Goal: Information Seeking & Learning: Learn about a topic

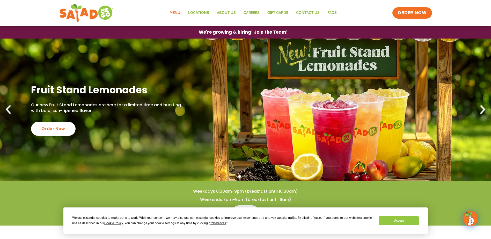
click at [172, 12] on link "Menu" at bounding box center [175, 13] width 19 height 12
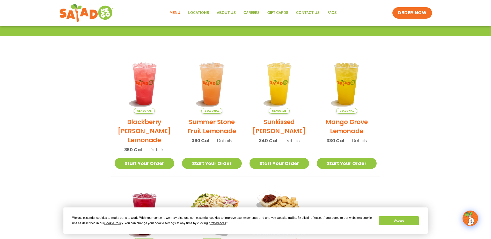
scroll to position [15, 0]
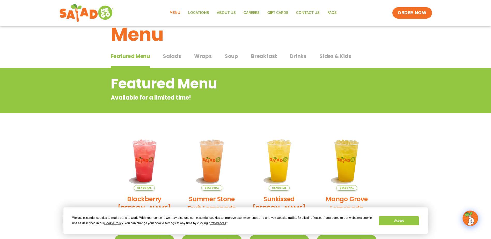
click at [175, 56] on span "Salads" at bounding box center [172, 56] width 18 height 8
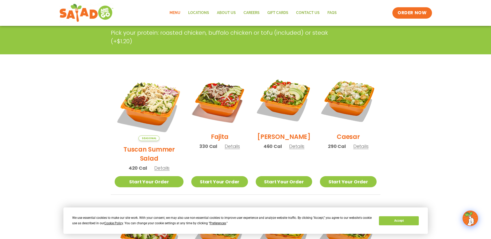
scroll to position [93, 0]
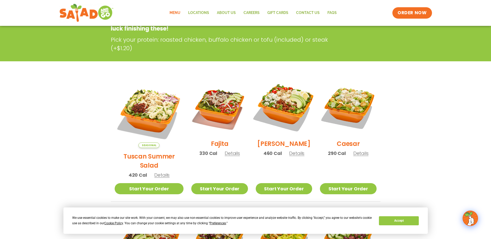
click at [293, 106] on img at bounding box center [284, 107] width 66 height 66
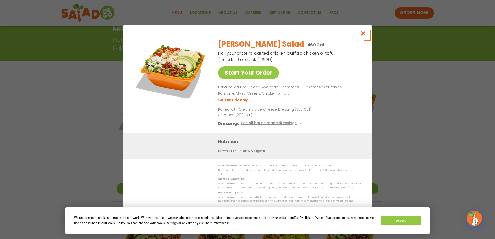
click at [364, 33] on icon "Close modal" at bounding box center [363, 33] width 6 height 5
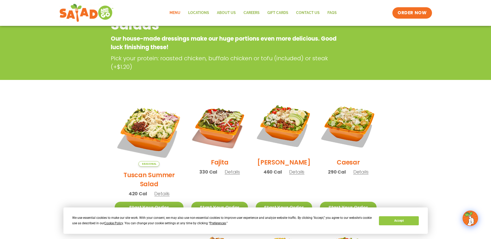
scroll to position [0, 0]
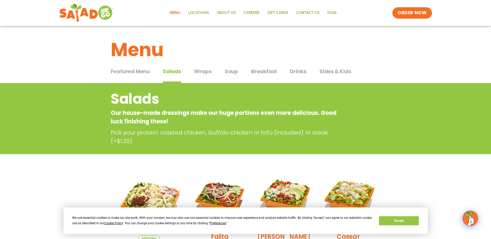
click at [342, 72] on span "Sides & Kids" at bounding box center [335, 72] width 32 height 8
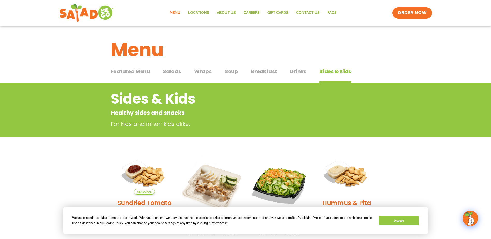
scroll to position [52, 0]
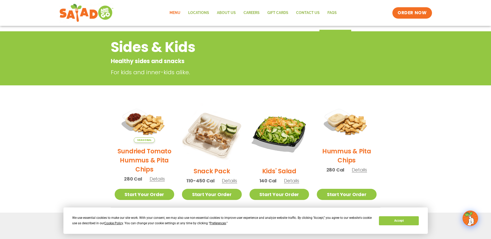
click at [366, 171] on span "Details" at bounding box center [359, 170] width 15 height 6
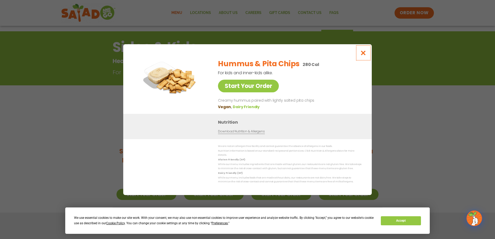
click at [363, 59] on button "Close modal" at bounding box center [363, 52] width 17 height 17
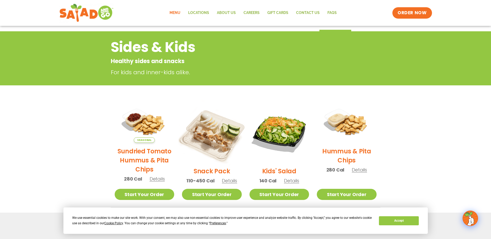
click at [223, 134] on img at bounding box center [212, 133] width 70 height 70
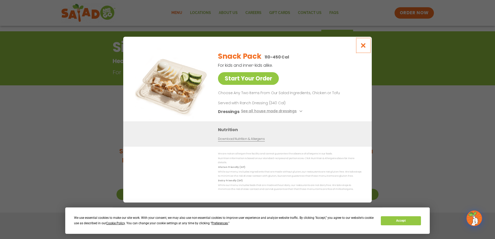
click at [364, 48] on icon "Close modal" at bounding box center [363, 45] width 6 height 5
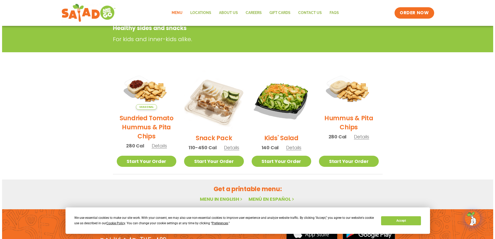
scroll to position [129, 0]
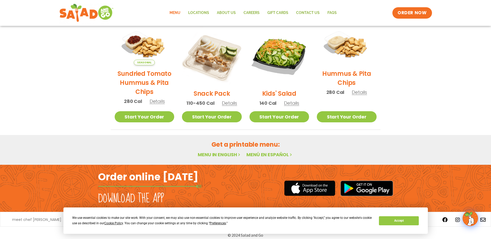
click at [363, 96] on div "Hummus & Pita Chips 280 Cal Details" at bounding box center [347, 62] width 60 height 75
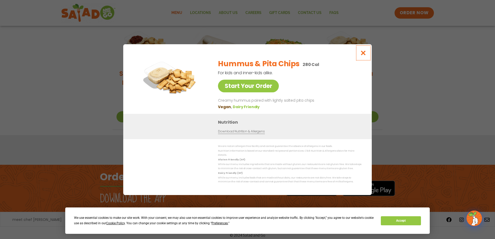
click at [363, 52] on icon "Close modal" at bounding box center [363, 52] width 6 height 5
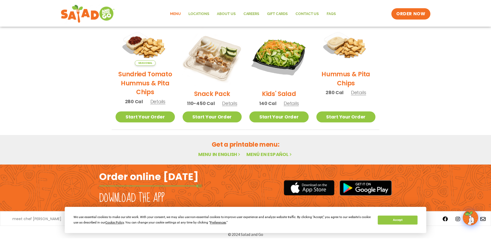
scroll to position [83, 0]
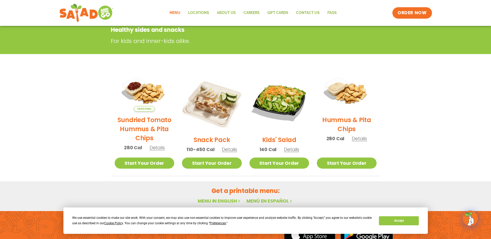
click at [228, 149] on span "Details" at bounding box center [229, 149] width 15 height 6
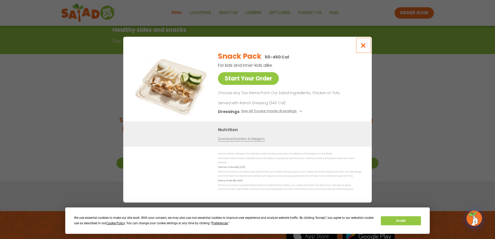
click at [366, 45] on icon "Close modal" at bounding box center [363, 45] width 6 height 5
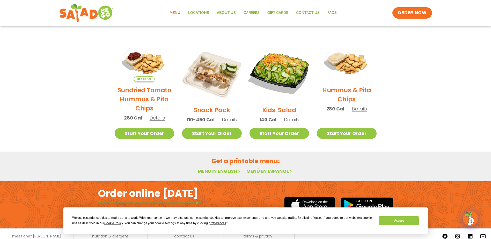
scroll to position [134, 0]
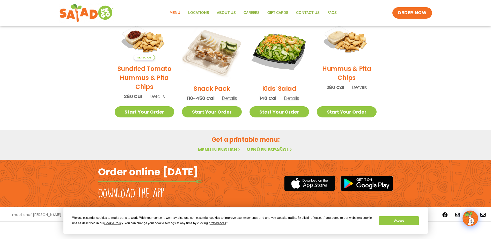
click at [226, 150] on link "Menu in English" at bounding box center [219, 150] width 43 height 6
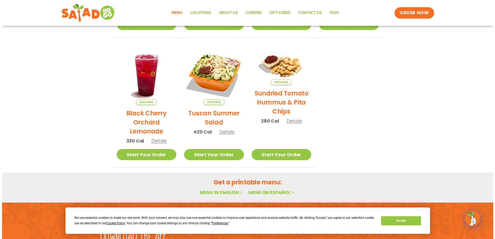
scroll to position [233, 0]
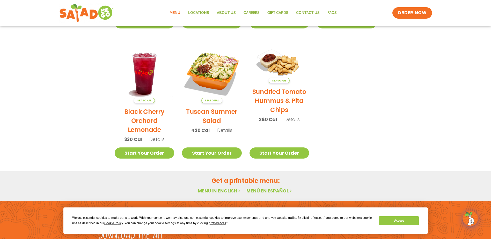
click at [152, 139] on span "Details" at bounding box center [156, 139] width 15 height 6
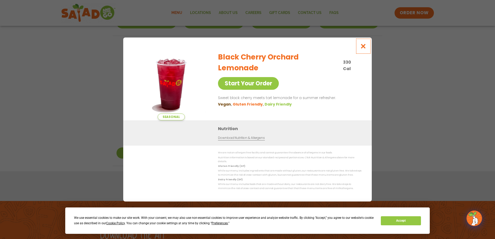
click at [368, 46] on button "Close modal" at bounding box center [363, 46] width 17 height 17
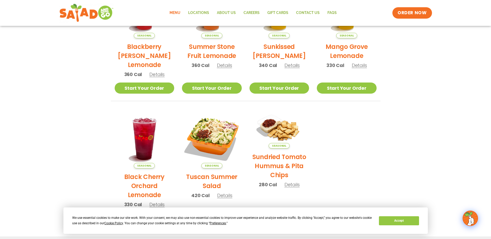
scroll to position [160, 0]
